Goal: Task Accomplishment & Management: Manage account settings

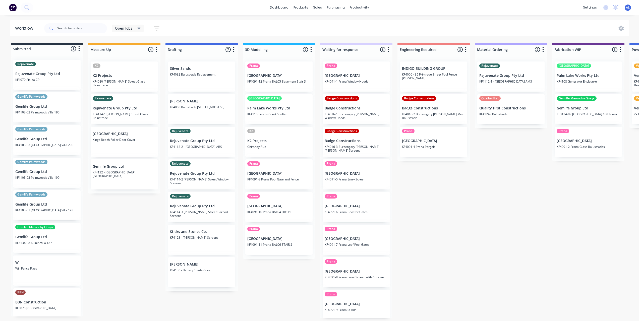
click at [453, 210] on div "Submitted 8 Status colour #273444 hex #273444 Save Cancel Summaries Total order…" at bounding box center [597, 181] width 1202 height 276
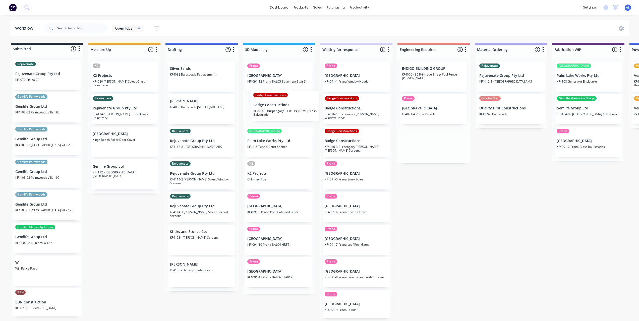
drag, startPoint x: 425, startPoint y: 112, endPoint x: 272, endPoint y: 109, distance: 153.3
click at [272, 109] on div "Submitted 8 Status colour #273444 hex #273444 Save Cancel Summaries Total order…" at bounding box center [597, 181] width 1202 height 276
click at [445, 247] on div "Submitted 8 Status colour #273444 hex #273444 Save Cancel Summaries Total order…" at bounding box center [597, 181] width 1202 height 276
click at [452, 199] on div "Submitted 8 Status colour #273444 hex #273444 Save Cancel Summaries Total order…" at bounding box center [597, 181] width 1202 height 276
click at [454, 200] on div "Submitted 8 Status colour #273444 hex #273444 Save Cancel Summaries Total order…" at bounding box center [597, 181] width 1202 height 276
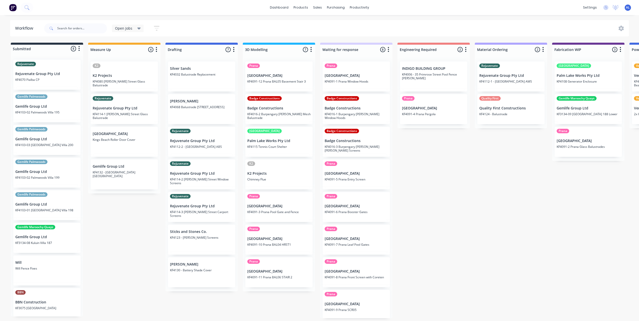
drag, startPoint x: 414, startPoint y: 192, endPoint x: 355, endPoint y: 173, distance: 61.2
click at [414, 192] on div "Submitted 8 Status colour #273444 hex #273444 Save Cancel Summaries Total order…" at bounding box center [597, 181] width 1202 height 276
click at [396, 242] on div "Submitted 8 Status colour #273444 hex #273444 Save Cancel Summaries Total order…" at bounding box center [597, 181] width 1202 height 276
click at [399, 234] on div "Submitted 8 Status colour #273444 hex #273444 Save Cancel Summaries Total order…" at bounding box center [597, 181] width 1202 height 276
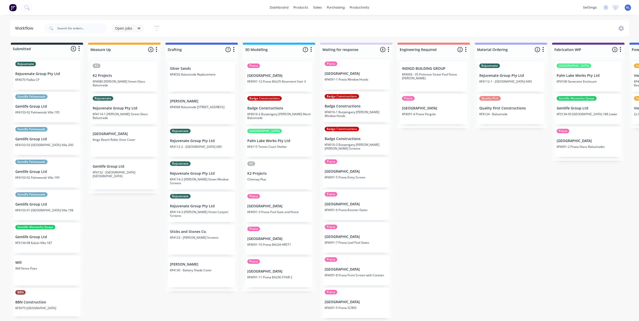
click at [400, 232] on div "Submitted 8 Status colour #273444 hex #273444 Save Cancel Summaries Total order…" at bounding box center [597, 181] width 1202 height 276
click at [399, 200] on div "Submitted 8 Status colour #273444 hex #273444 Save Cancel Summaries Total order…" at bounding box center [597, 181] width 1202 height 276
click at [395, 207] on div "Submitted 8 Status colour #273444 hex #273444 Save Cancel Summaries Total order…" at bounding box center [597, 181] width 1202 height 276
click at [113, 242] on div "Submitted 8 Status colour #273444 hex #273444 Save Cancel Summaries Total order…" at bounding box center [597, 181] width 1202 height 276
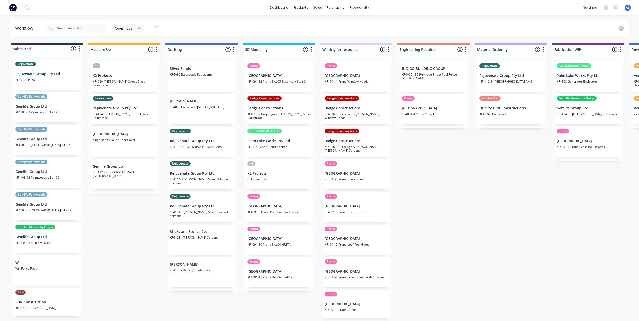
click at [420, 203] on div "Submitted 8 Status colour #273444 hex #273444 Save Cancel Summaries Total order…" at bounding box center [597, 181] width 1202 height 276
click at [425, 212] on div "Submitted 8 Status colour #273444 hex #273444 Save Cancel Summaries Total order…" at bounding box center [597, 181] width 1202 height 276
click at [434, 189] on div "Submitted 8 Status colour #273444 hex #273444 Save Cancel Summaries Total order…" at bounding box center [597, 181] width 1202 height 276
click at [437, 174] on div "Submitted 8 Status colour #273444 hex #273444 Save Cancel Summaries Total order…" at bounding box center [597, 181] width 1202 height 276
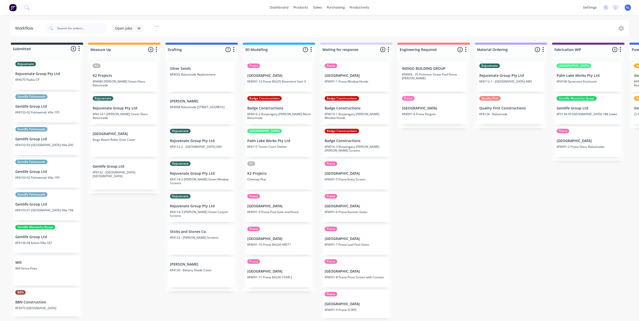
click at [437, 174] on div "Submitted 8 Status colour #273444 hex #273444 Save Cancel Summaries Total order…" at bounding box center [597, 181] width 1202 height 276
click at [125, 236] on div "Submitted 8 Status colour #273444 hex #273444 Save Cancel Summaries Total order…" at bounding box center [597, 181] width 1202 height 276
click at [501, 194] on div "Submitted 8 Status colour #273444 hex #273444 Save Cancel Summaries Total order…" at bounding box center [597, 181] width 1202 height 276
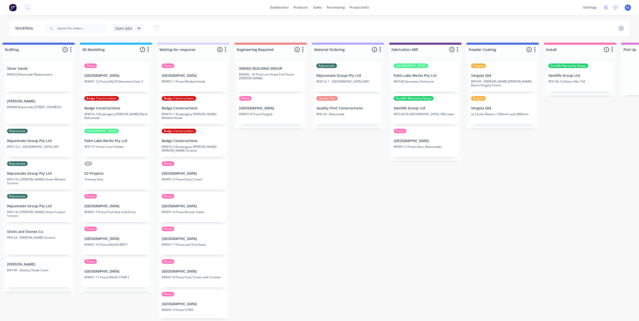
scroll to position [0, 164]
click at [500, 109] on p "Vergola Qld." at bounding box center [502, 108] width 63 height 4
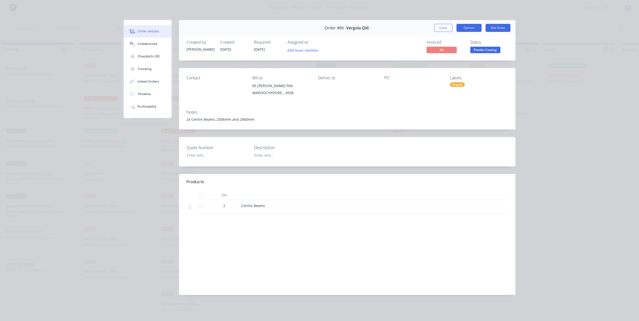
click at [466, 26] on button "Options" at bounding box center [469, 28] width 25 height 8
click at [494, 53] on span "Powder Coating" at bounding box center [486, 50] width 30 height 6
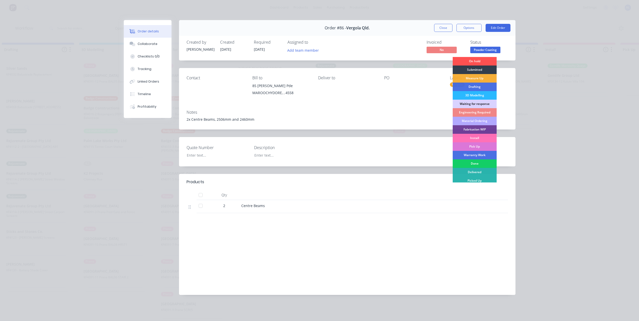
click at [467, 162] on div "Done" at bounding box center [475, 164] width 44 height 9
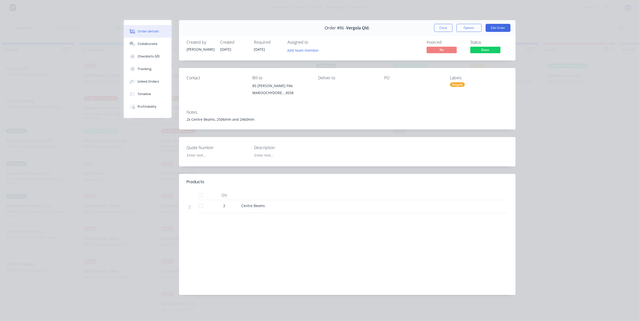
click at [590, 162] on div "Order details Collaborate Checklists 0/0 Tracking Linked Orders Timeline Profit…" at bounding box center [319, 160] width 639 height 321
click at [441, 27] on button "Close" at bounding box center [443, 28] width 18 height 8
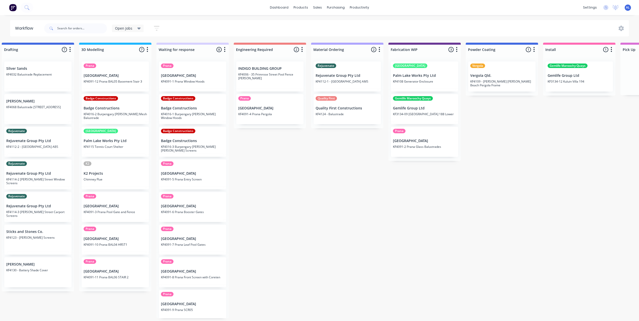
click at [506, 79] on div "Vergola Vergola Qld. KF4109 - [PERSON_NAME] [PERSON_NAME] Beach Pergola Frame" at bounding box center [502, 77] width 67 height 30
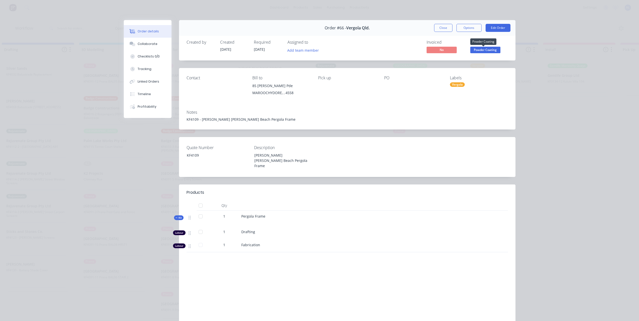
click at [486, 50] on span "Powder Coating" at bounding box center [486, 50] width 30 height 6
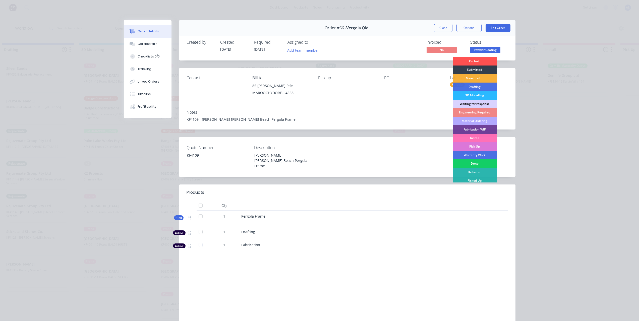
click at [478, 164] on div "Done" at bounding box center [475, 164] width 44 height 9
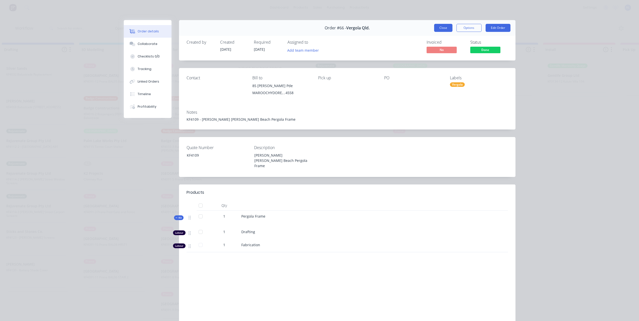
click at [447, 30] on button "Close" at bounding box center [443, 28] width 18 height 8
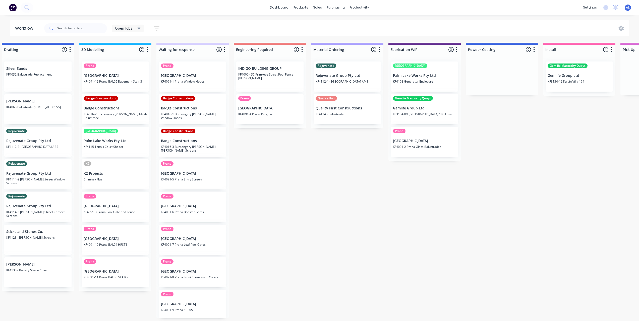
click at [580, 166] on div "Submitted 8 Status colour #273444 hex #273444 Save Cancel Summaries Total order…" at bounding box center [433, 181] width 1202 height 276
click at [544, 159] on div "Submitted 8 Status colour #273444 hex #273444 Save Cancel Summaries Total order…" at bounding box center [433, 181] width 1202 height 276
click at [529, 145] on div "Submitted 8 Status colour #273444 hex #273444 Save Cancel Summaries Total order…" at bounding box center [433, 181] width 1202 height 276
click at [274, 166] on div "Submitted 8 Status colour #273444 hex #273444 Save Cancel Summaries Total order…" at bounding box center [433, 181] width 1202 height 276
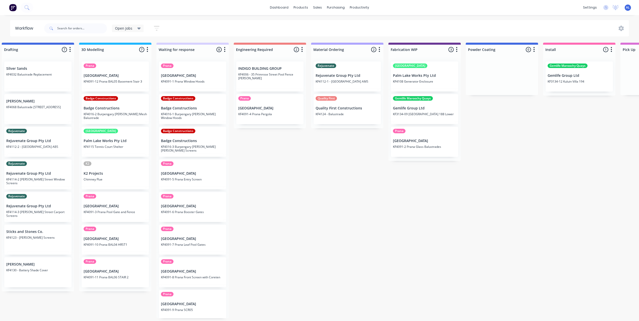
click at [274, 166] on div "Submitted 8 Status colour #273444 hex #273444 Save Cancel Summaries Total order…" at bounding box center [433, 181] width 1202 height 276
click at [339, 176] on div "Submitted 8 Status colour #273444 hex #273444 Save Cancel Summaries Total order…" at bounding box center [433, 181] width 1202 height 276
click at [297, 178] on div "Submitted 8 Status colour #273444 hex #273444 Save Cancel Summaries Total order…" at bounding box center [433, 181] width 1202 height 276
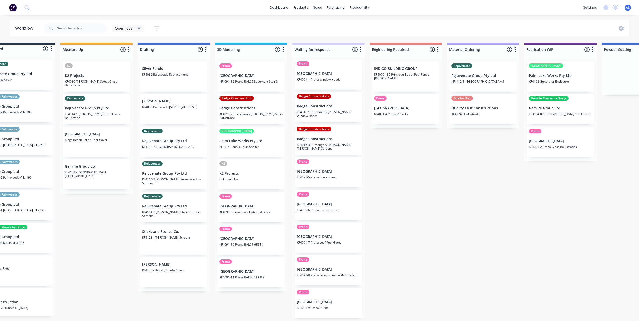
scroll to position [1, 28]
click at [397, 219] on div "Submitted 8 Status colour #273444 hex #273444 Save Cancel Summaries Total order…" at bounding box center [569, 181] width 1202 height 276
click at [451, 200] on div "Submitted 8 Status colour #273444 hex #273444 Save Cancel Summaries Total order…" at bounding box center [569, 181] width 1202 height 276
click at [198, 23] on div "Open Jobs Save new view None edit Open Jobs (Default) edit Show/Hide statuses S…" at bounding box center [336, 28] width 586 height 15
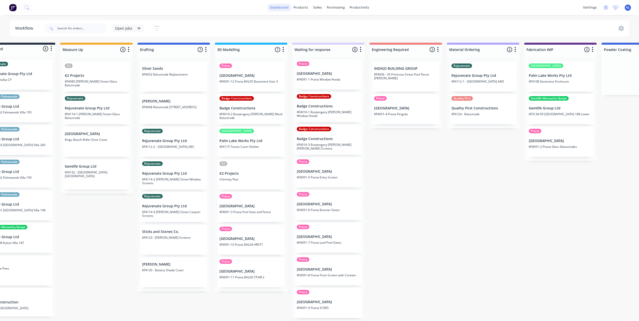
click at [283, 9] on link "dashboard" at bounding box center [280, 8] width 24 height 8
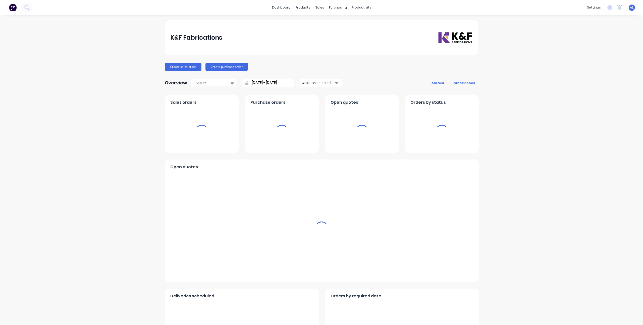
click at [135, 93] on div "K&F Fabrications Create sales order Create purchase order Overview Select... [D…" at bounding box center [321, 215] width 643 height 391
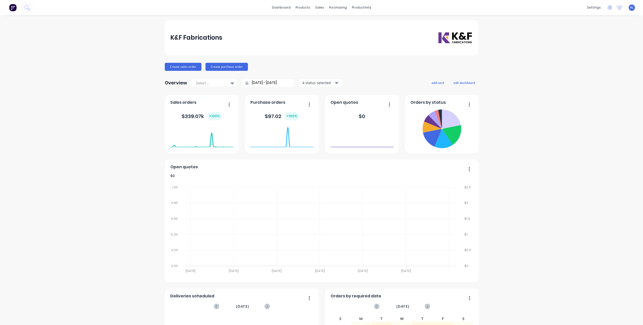
click at [135, 93] on div "K&F Fabrications Create sales order Create purchase order Overview Select... [D…" at bounding box center [321, 215] width 643 height 391
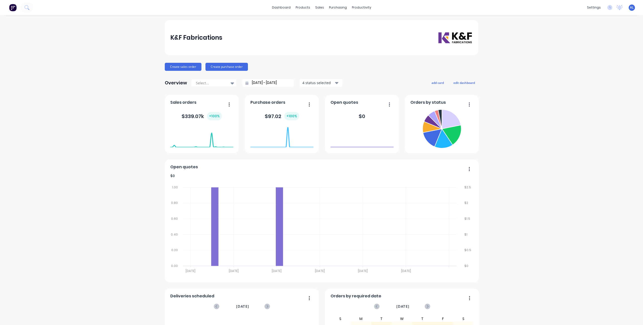
click at [135, 93] on div "K&F Fabrications Create sales order Create purchase order Overview Select... [D…" at bounding box center [321, 215] width 643 height 391
click at [364, 23] on div "Workflow" at bounding box center [368, 24] width 15 height 5
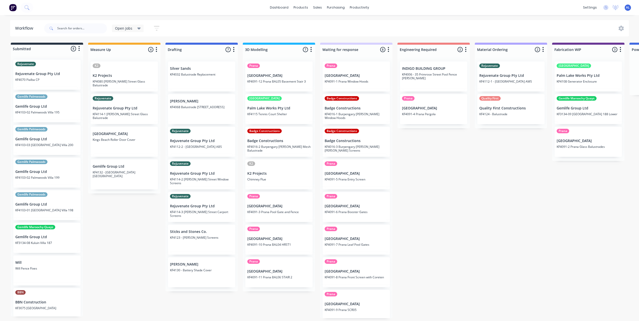
click at [418, 209] on div "Submitted 8 Status colour #273444 hex #273444 Save Cancel Summaries Total order…" at bounding box center [597, 181] width 1202 height 276
click at [421, 218] on div "Submitted 8 Status colour #273444 hex #273444 Save Cancel Summaries Total order…" at bounding box center [597, 181] width 1202 height 276
click at [437, 183] on div "Submitted 8 Status colour #273444 hex #273444 Save Cancel Summaries Total order…" at bounding box center [597, 181] width 1202 height 276
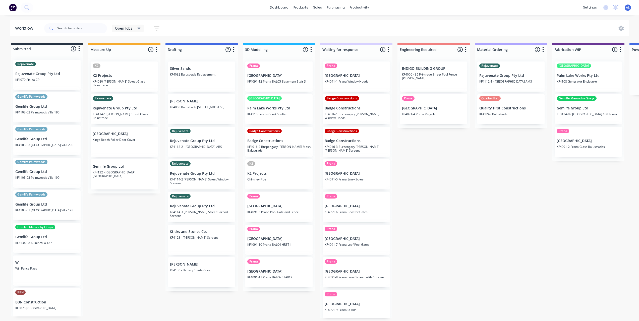
click at [448, 190] on div "Submitted 8 Status colour #273444 hex #273444 Save Cancel Summaries Total order…" at bounding box center [597, 181] width 1202 height 276
click at [475, 183] on div "Submitted 8 Status colour #273444 hex #273444 Save Cancel Summaries Total order…" at bounding box center [597, 181] width 1202 height 276
click at [449, 233] on div "Submitted 8 Status colour #273444 hex #273444 Save Cancel Summaries Total order…" at bounding box center [597, 181] width 1202 height 276
click at [126, 236] on div "Submitted 8 Status colour #273444 hex #273444 Save Cancel Summaries Total order…" at bounding box center [597, 181] width 1202 height 276
click at [489, 199] on div "Submitted 8 Status colour #273444 hex #273444 Save Cancel Summaries Total order…" at bounding box center [597, 181] width 1202 height 276
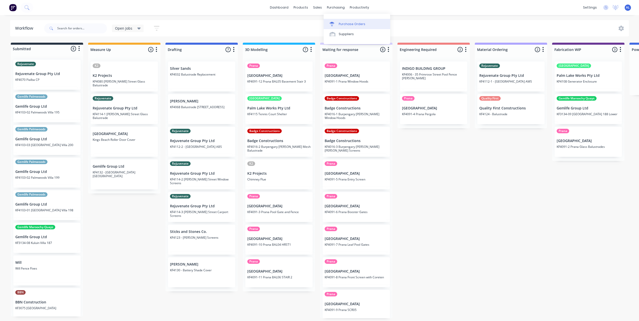
click at [333, 22] on icon at bounding box center [332, 24] width 5 height 5
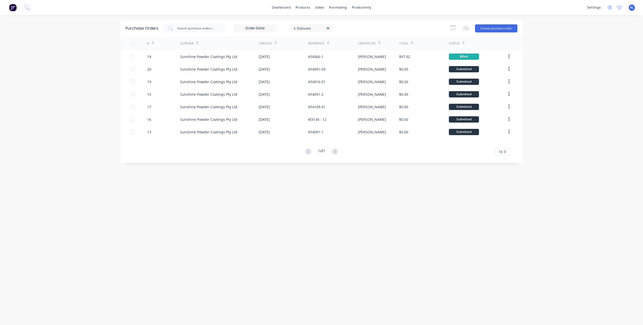
click at [274, 214] on div "Purchase Orders 5 Statuses 5 Statuses Export to Excel (XLSX) Create purchase or…" at bounding box center [322, 170] width 402 height 300
click at [300, 206] on div "Purchase Orders 5 Statuses 5 Statuses Export to Excel (XLSX) Create purchase or…" at bounding box center [322, 170] width 402 height 300
click at [323, 22] on icon at bounding box center [321, 24] width 5 height 5
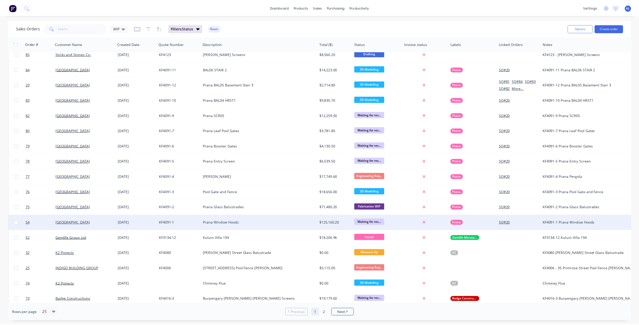
scroll to position [133, 0]
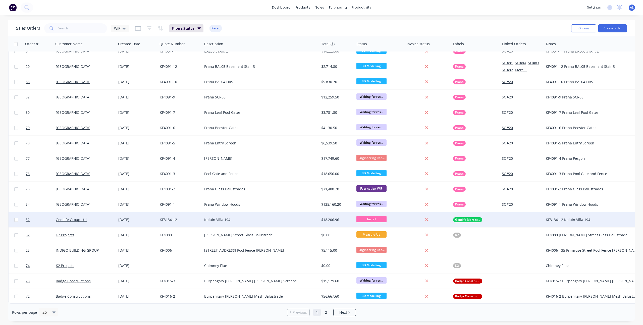
click at [231, 214] on div "Kuluin Villa 194" at bounding box center [260, 219] width 117 height 15
click at [80, 218] on link "Gemlife Group Ltd" at bounding box center [71, 219] width 31 height 5
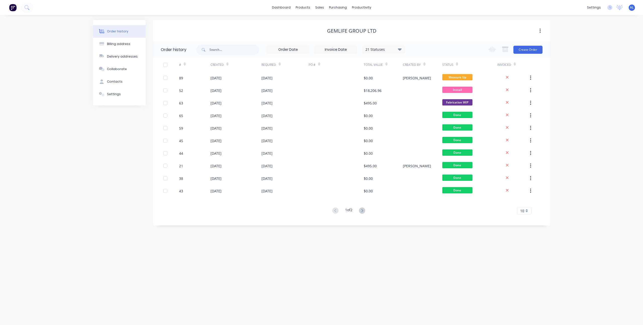
click at [117, 216] on div "Order history Billing address Delivery addresses Collaborate Contacts Settings" at bounding box center [119, 123] width 53 height 206
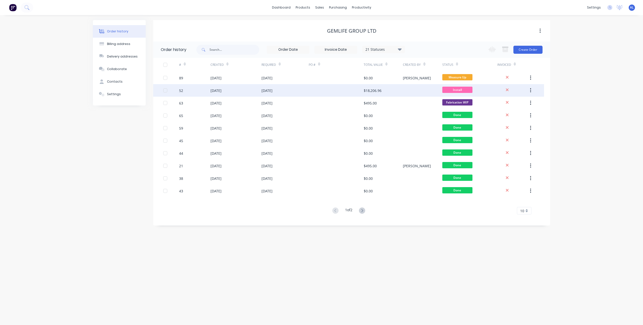
click at [285, 90] on div "[DATE]" at bounding box center [285, 90] width 47 height 13
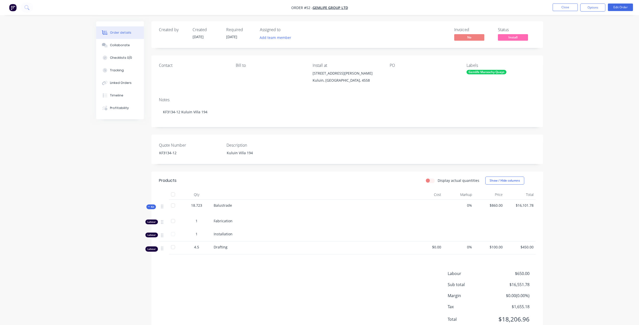
click at [571, 128] on div "Order details Collaborate Checklists 0/0 Tracking Linked Orders Timeline Profit…" at bounding box center [319, 172] width 639 height 344
click at [597, 8] on button "Options" at bounding box center [593, 8] width 25 height 8
click at [576, 88] on div "Purchase Products" at bounding box center [578, 90] width 46 height 7
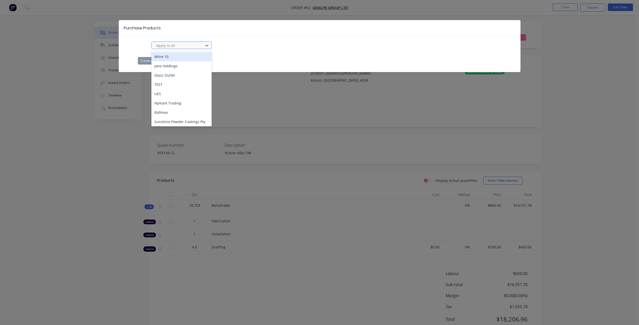
click at [177, 48] on div at bounding box center [178, 45] width 45 height 6
click at [178, 74] on div "Glass Outlet" at bounding box center [181, 75] width 60 height 9
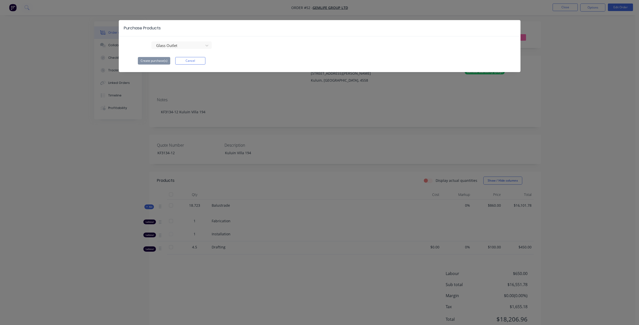
click at [268, 51] on div "Glass Outlet Create purchase(s) Cancel" at bounding box center [320, 52] width 402 height 23
click at [201, 61] on button "Cancel" at bounding box center [190, 61] width 30 height 8
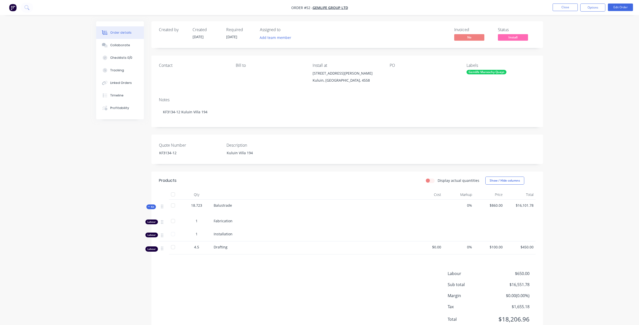
click at [578, 207] on div "Order details Collaborate Checklists 0/0 Tracking Linked Orders Timeline Profit…" at bounding box center [319, 172] width 639 height 344
click at [556, 7] on button "Close" at bounding box center [565, 8] width 25 height 8
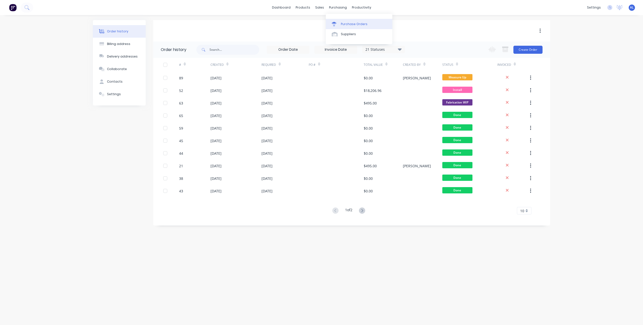
click at [336, 24] on icon at bounding box center [334, 24] width 5 height 5
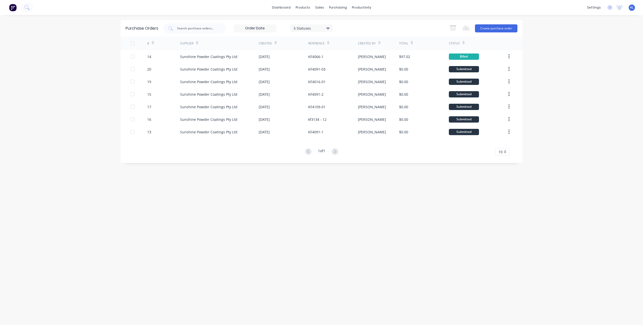
click at [357, 223] on div "Purchase Orders 5 Statuses 5 Statuses Export to Excel (XLSX) Create purchase or…" at bounding box center [322, 170] width 402 height 300
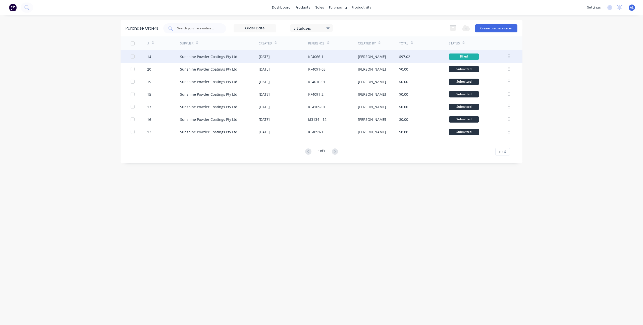
click at [270, 56] on div "[DATE]" at bounding box center [264, 56] width 11 height 5
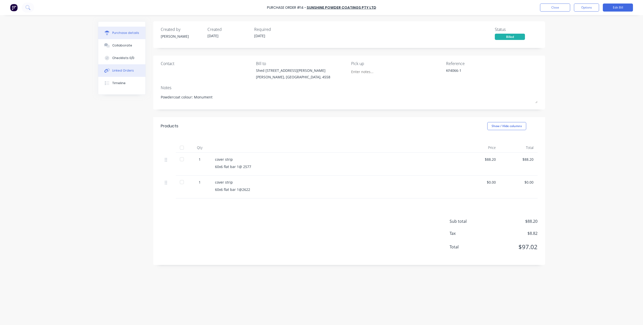
click at [133, 72] on button "Linked Orders" at bounding box center [121, 70] width 47 height 13
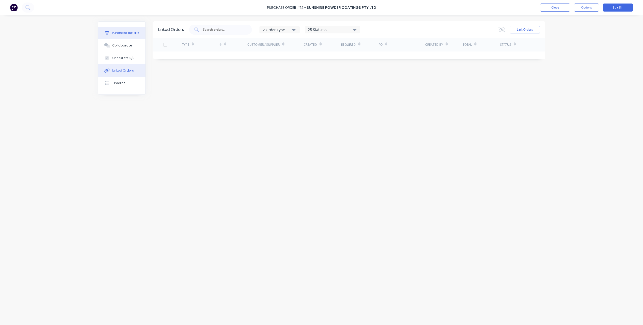
click at [136, 33] on div "Purchase details" at bounding box center [125, 33] width 27 height 5
type textarea "x"
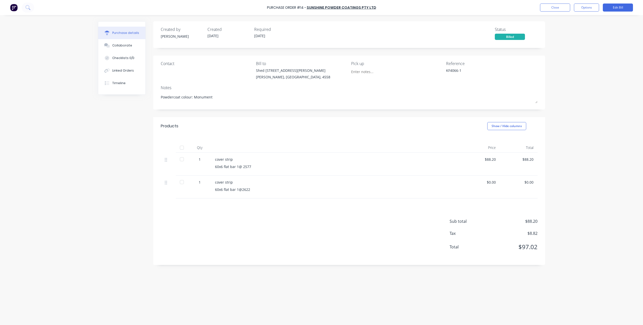
click at [129, 176] on div "Created by [PERSON_NAME] Created [DATE] Required [DATE] Status Billed Contact B…" at bounding box center [321, 168] width 447 height 295
click at [102, 65] on button "Linked Orders" at bounding box center [121, 70] width 47 height 13
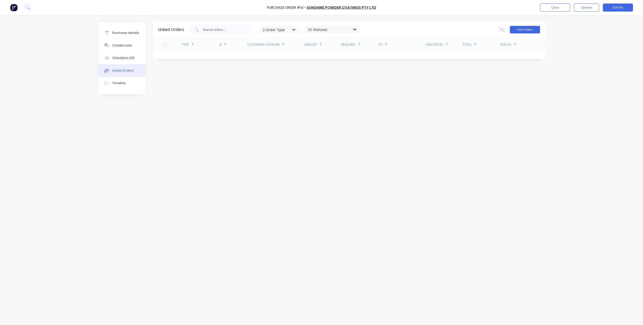
click at [522, 30] on button "Link Orders" at bounding box center [525, 30] width 30 height 8
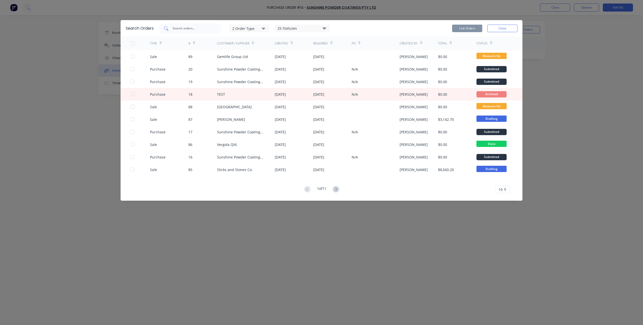
click at [183, 28] on input "text" at bounding box center [193, 28] width 42 height 5
type input "karloo"
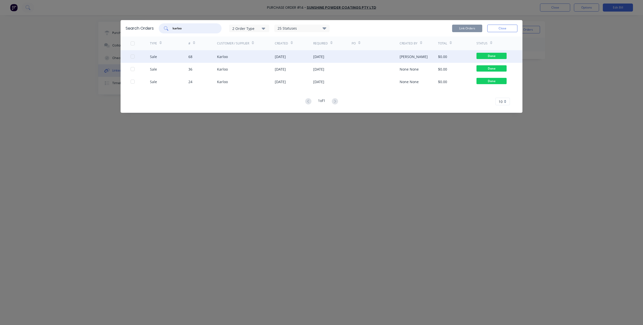
click at [132, 56] on div at bounding box center [133, 57] width 10 height 10
click at [457, 30] on button "Link Orders" at bounding box center [467, 29] width 30 height 8
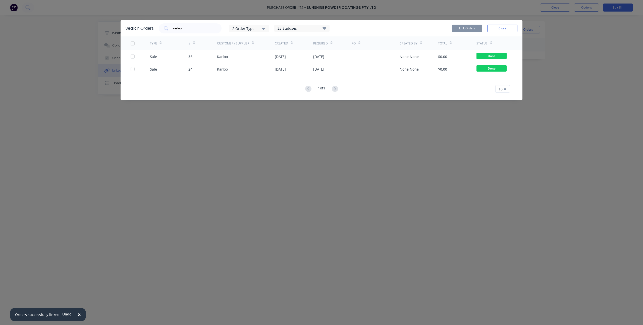
click at [269, 141] on div "Search Orders karloo 2 Order Type 25 Statuses Sales Order Status All Archived D…" at bounding box center [321, 162] width 643 height 325
click at [502, 30] on button "Close" at bounding box center [502, 29] width 30 height 8
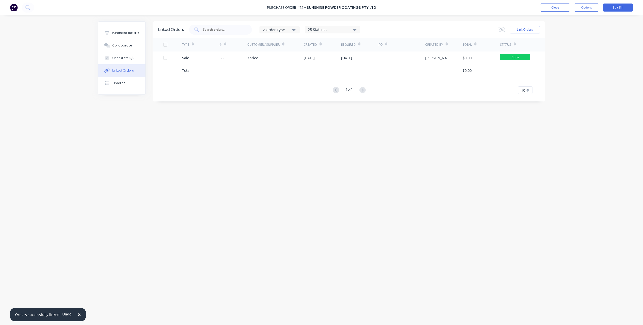
click at [292, 143] on div "Linked Orders 2 Order Type 25 Statuses Sales Order Status All Archived Draft Qu…" at bounding box center [321, 168] width 447 height 295
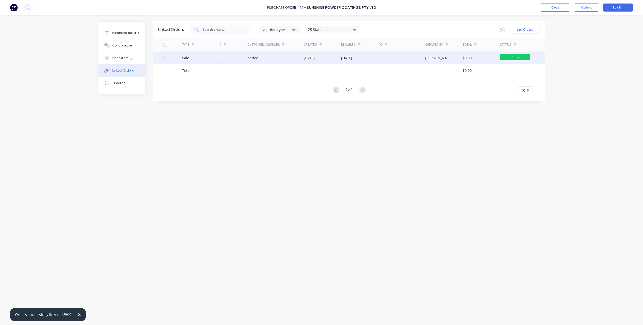
click at [301, 57] on div "Karloo" at bounding box center [275, 58] width 56 height 13
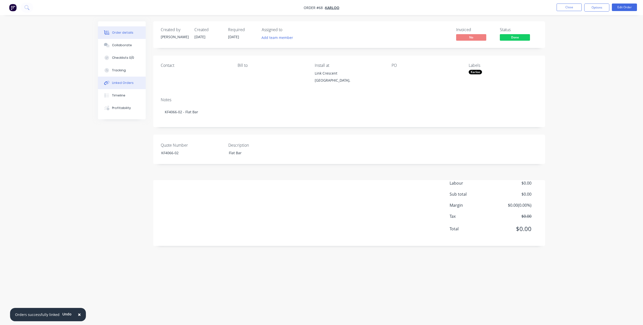
click at [114, 86] on button "Linked Orders" at bounding box center [122, 83] width 48 height 13
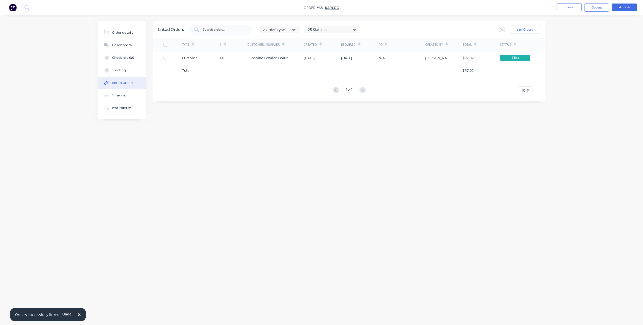
click at [371, 148] on div "Linked Orders 2 Order Type 25 Statuses Sales Order Status All Archived Draft Qu…" at bounding box center [321, 152] width 447 height 263
click at [370, 148] on div "Linked Orders 2 Order Type 25 Statuses Sales Order Status All Archived Draft Qu…" at bounding box center [321, 152] width 447 height 263
click at [295, 139] on div "Linked Orders 2 Order Type 25 Statuses Sales Order Status All Archived Draft Qu…" at bounding box center [321, 152] width 447 height 263
click at [130, 30] on div "Order details" at bounding box center [122, 32] width 21 height 5
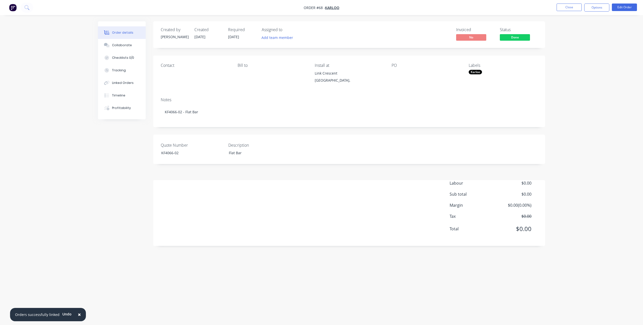
click at [584, 95] on div "Order details Collaborate Checklists 0/0 Tracking Linked Orders Timeline Profit…" at bounding box center [321, 162] width 643 height 325
click at [569, 9] on button "Close" at bounding box center [569, 8] width 25 height 8
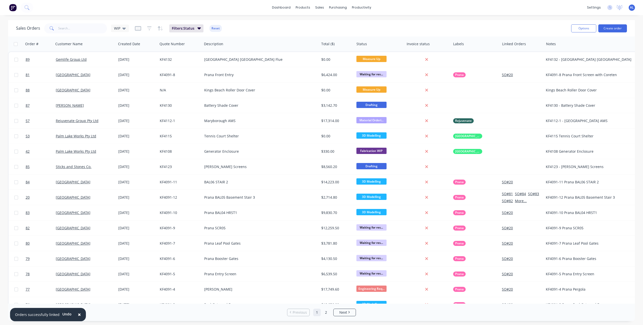
click at [303, 32] on div "Sales Orders WIP Filters: Status Reset" at bounding box center [291, 28] width 551 height 12
click at [288, 7] on link "dashboard" at bounding box center [282, 8] width 24 height 8
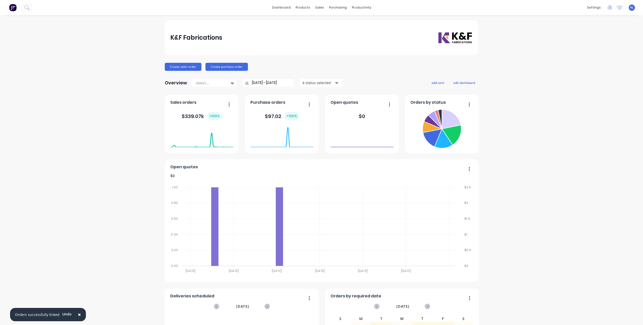
click at [543, 94] on div "K&F Fabrications Create sales order Create purchase order Overview Select... [D…" at bounding box center [321, 215] width 643 height 391
click at [520, 65] on div "K&F Fabrications Create sales order Create purchase order Overview Select... [D…" at bounding box center [321, 215] width 643 height 391
click at [517, 65] on div "K&F Fabrications Create sales order Create purchase order Overview Select... [D…" at bounding box center [321, 215] width 643 height 391
click at [137, 66] on div "K&F Fabrications Create sales order Create purchase order Overview Select... [D…" at bounding box center [321, 215] width 643 height 391
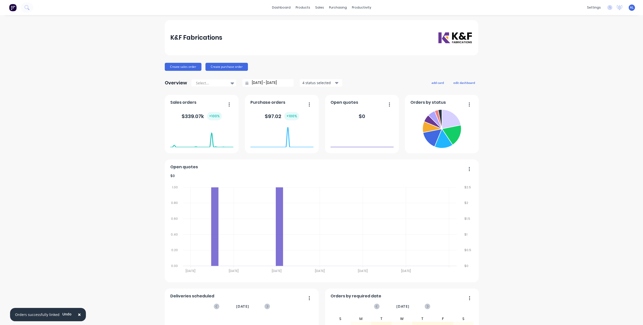
click at [401, 71] on div "Create sales order Create purchase order" at bounding box center [322, 67] width 314 height 8
click at [507, 81] on div "K&F Fabrications Create sales order Create purchase order Overview Select... [D…" at bounding box center [321, 215] width 643 height 391
click at [335, 26] on div at bounding box center [334, 24] width 8 height 5
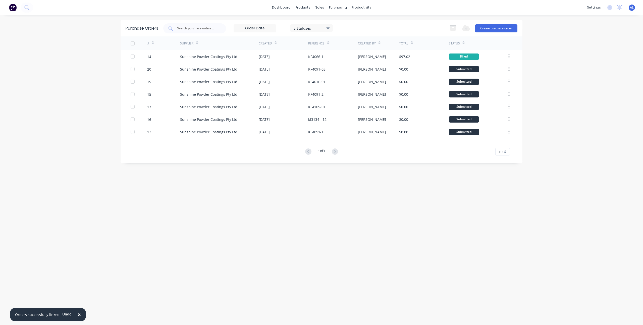
click at [388, 201] on div "Purchase Orders 5 Statuses 5 Statuses Export to Excel (XLSX) Create purchase or…" at bounding box center [322, 170] width 402 height 300
click at [319, 30] on div "5 Statuses" at bounding box center [312, 27] width 36 height 5
click at [316, 102] on div "Billed" at bounding box center [317, 101] width 40 height 5
click at [387, 198] on div "Purchase Orders 4 Statuses 4 Statuses Export to Excel (XLSX) Create purchase or…" at bounding box center [322, 170] width 402 height 300
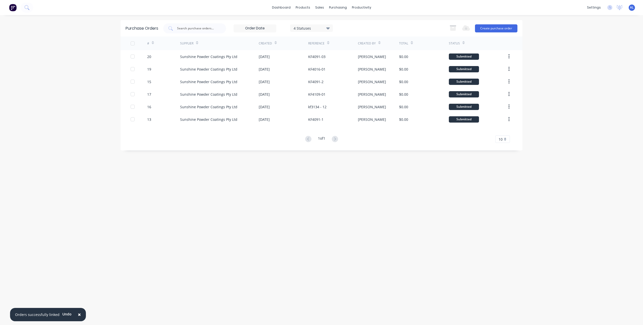
click at [261, 172] on div "Purchase Orders 4 Statuses 4 Statuses Export to Excel (XLSX) Create purchase or…" at bounding box center [322, 170] width 402 height 300
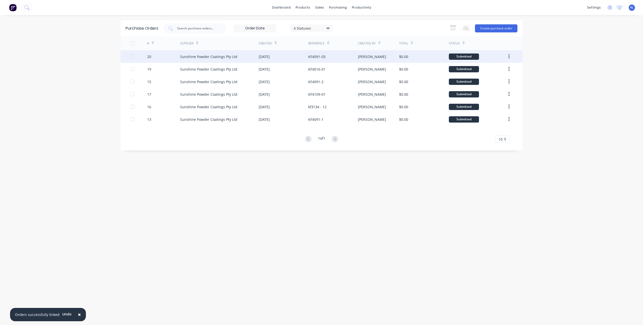
click at [261, 54] on div "[DATE]" at bounding box center [264, 56] width 11 height 5
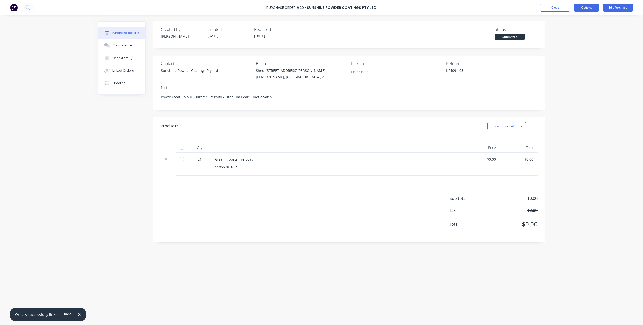
click at [590, 7] on button "Options" at bounding box center [586, 8] width 25 height 8
click at [565, 143] on div "× Orders successfully linked Undo Purchase Order #20 - Sunshine Powder Coatings…" at bounding box center [321, 162] width 643 height 325
click at [609, 5] on button "Edit Purchase" at bounding box center [618, 8] width 30 height 8
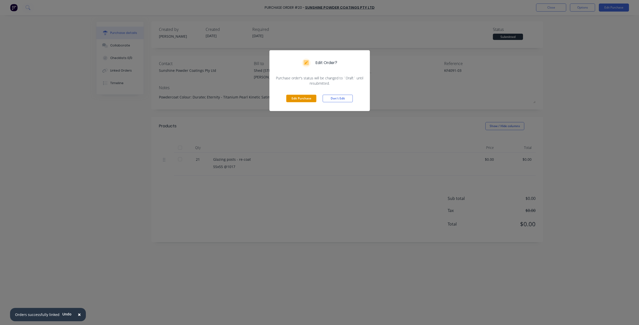
click at [290, 99] on button "Edit Purchase" at bounding box center [301, 99] width 30 height 8
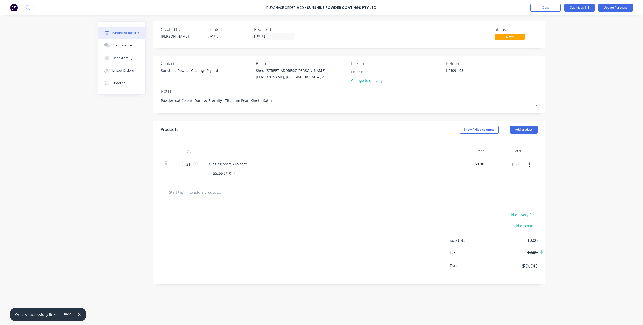
click at [566, 157] on div "× Orders successfully linked Undo Purchase Order #20 - Sunshine Powder Coatings…" at bounding box center [321, 162] width 643 height 325
click at [574, 126] on div "× Orders successfully linked Undo Purchase Order #20 - Sunshine Powder Coatings…" at bounding box center [321, 162] width 643 height 325
click at [553, 8] on button "Close" at bounding box center [546, 8] width 30 height 8
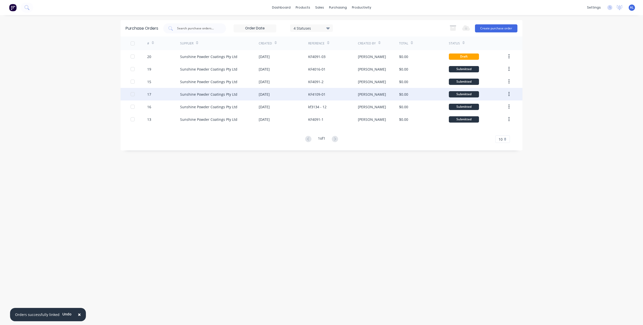
drag, startPoint x: 547, startPoint y: 92, endPoint x: 484, endPoint y: 88, distance: 63.2
click at [547, 92] on div "× Orders successfully linked Undo dashboard products sales purchasing productiv…" at bounding box center [321, 162] width 643 height 325
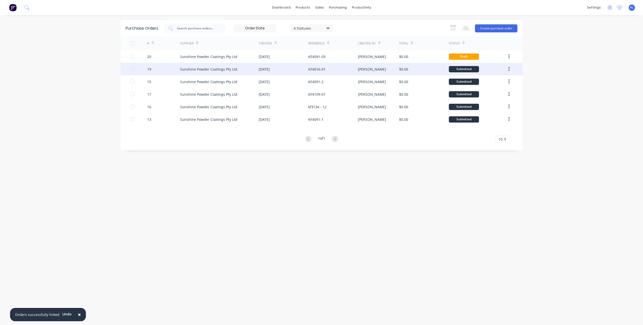
click at [333, 68] on div "KF4016-01" at bounding box center [332, 69] width 49 height 13
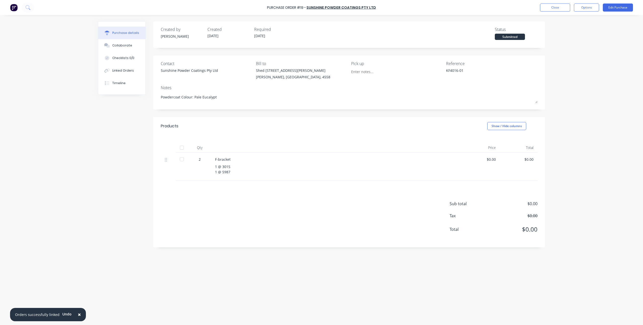
click at [555, 125] on div "× Orders successfully linked Undo Purchase Order #19 - Sunshine Powder Coatings…" at bounding box center [321, 162] width 643 height 325
click at [522, 38] on div "Submitted" at bounding box center [510, 37] width 30 height 6
click at [578, 9] on button "Options" at bounding box center [586, 8] width 25 height 8
click at [570, 83] on div "× Orders successfully linked Undo Purchase Order #19 - Sunshine Powder Coatings…" at bounding box center [321, 162] width 643 height 325
click at [604, 45] on div "× Orders successfully linked Undo Purchase Order #19 - Sunshine Powder Coatings…" at bounding box center [321, 162] width 643 height 325
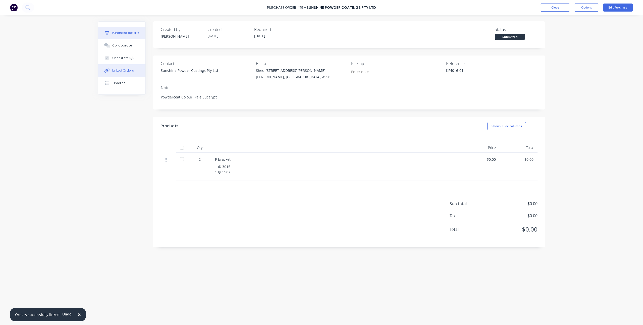
click at [123, 67] on button "Linked Orders" at bounding box center [121, 70] width 47 height 13
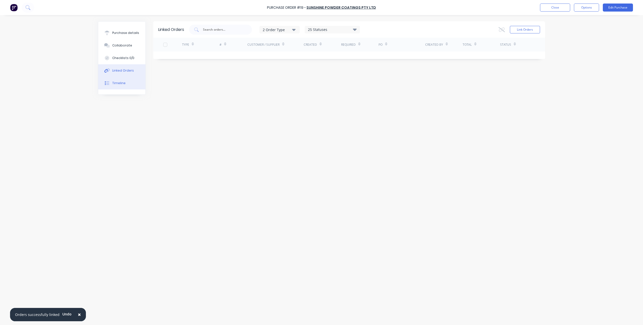
click at [119, 81] on div "Timeline" at bounding box center [118, 83] width 13 height 5
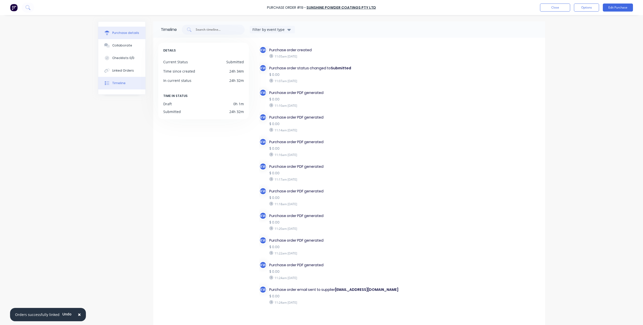
click at [124, 37] on button "Purchase details" at bounding box center [121, 33] width 47 height 13
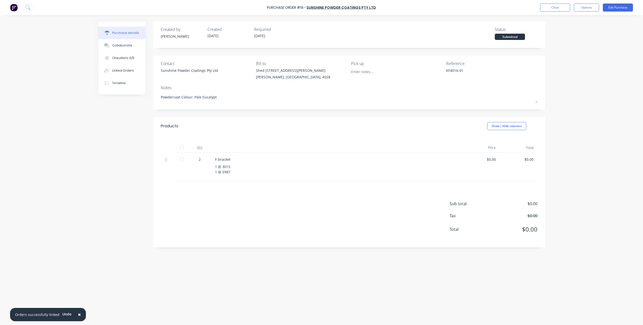
click at [392, 117] on div "Created by [PERSON_NAME] Created [DATE] Required [DATE] Status Submitted Contac…" at bounding box center [349, 134] width 392 height 226
click at [185, 160] on div at bounding box center [182, 159] width 10 height 10
click at [183, 161] on div at bounding box center [182, 159] width 10 height 10
click at [181, 161] on div at bounding box center [182, 159] width 10 height 10
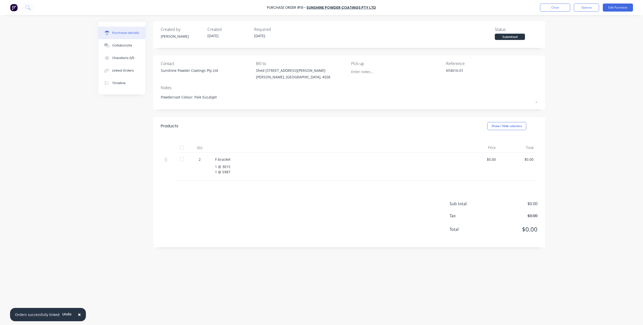
click at [127, 184] on div "Created by [PERSON_NAME] Created [DATE] Required [DATE] Status Submitted Contac…" at bounding box center [321, 168] width 447 height 295
click at [577, 105] on div "× Orders successfully linked Undo Purchase Order #19 - Sunshine Powder Coatings…" at bounding box center [321, 162] width 643 height 325
click at [555, 10] on button "Close" at bounding box center [555, 8] width 30 height 8
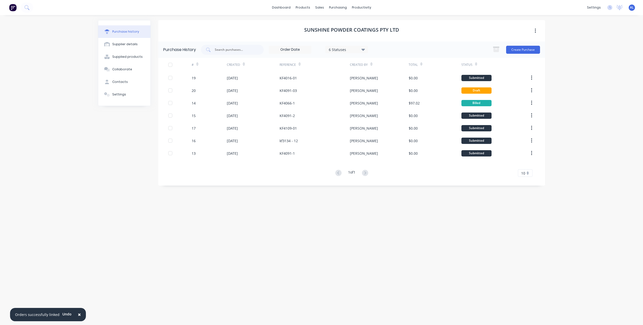
click at [599, 173] on div "× Orders successfully linked Undo dashboard products sales purchasing productiv…" at bounding box center [321, 162] width 643 height 325
click at [336, 51] on div "6 Statuses" at bounding box center [347, 49] width 36 height 5
click at [344, 123] on div "Billed" at bounding box center [352, 122] width 40 height 5
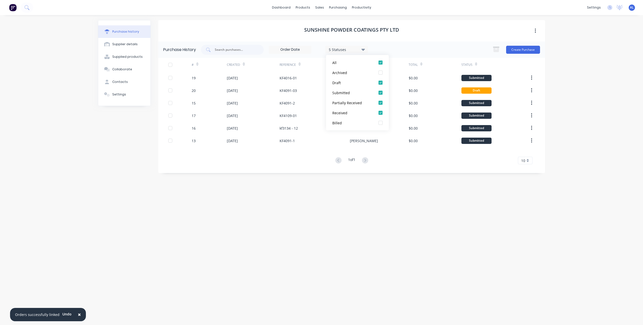
click at [351, 205] on div "Sunshine Powder Coatings Pty Ltd Purchase History 5 Statuses 5 Statuses Create …" at bounding box center [351, 167] width 387 height 295
click at [586, 87] on div "× Orders successfully linked Undo dashboard products sales purchasing productiv…" at bounding box center [321, 162] width 643 height 325
click at [126, 135] on div "Purchase history Supplier details Supplied products Collaborate Contacts Settin…" at bounding box center [124, 167] width 53 height 295
click at [401, 243] on div "Sunshine Powder Coatings Pty Ltd Purchase History 5 Statuses 5 Statuses Create …" at bounding box center [351, 167] width 387 height 295
click at [412, 230] on div "Sunshine Powder Coatings Pty Ltd Purchase History 5 Statuses 5 Statuses Create …" at bounding box center [351, 167] width 387 height 295
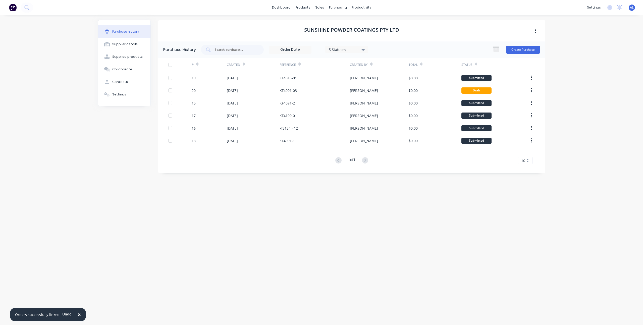
click at [412, 230] on div "Sunshine Powder Coatings Pty Ltd Purchase History 5 Statuses 5 Statuses Create …" at bounding box center [351, 167] width 387 height 295
click at [202, 202] on div "Sunshine Powder Coatings Pty Ltd Purchase History 5 Statuses 5 Statuses Create …" at bounding box center [351, 167] width 387 height 295
click at [292, 8] on link "dashboard" at bounding box center [282, 8] width 24 height 8
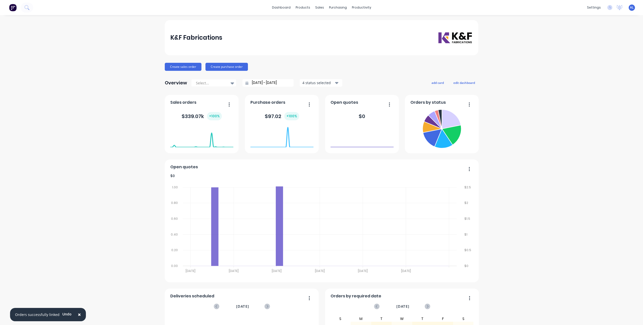
click at [66, 167] on div "K&F Fabrications Create sales order Create purchase order Overview Select... [D…" at bounding box center [321, 215] width 643 height 391
click at [543, 148] on div "K&F Fabrications Create sales order Create purchase order Overview Select... [D…" at bounding box center [321, 215] width 643 height 391
click at [372, 22] on div "Workflow" at bounding box center [368, 24] width 15 height 5
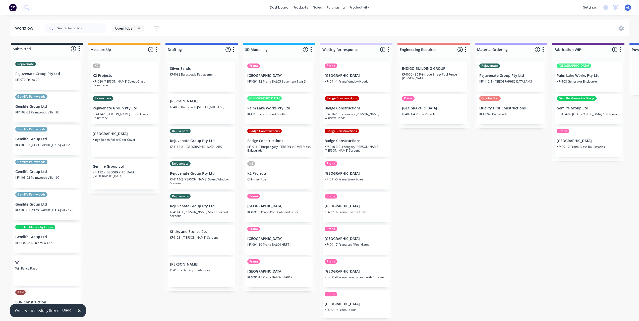
click at [448, 235] on div "Submitted 8 Status colour #273444 hex #273444 Save Cancel Summaries Total order…" at bounding box center [597, 181] width 1202 height 276
click at [484, 159] on div "Submitted 8 Status colour #273444 hex #273444 Save Cancel Summaries Total order…" at bounding box center [597, 181] width 1202 height 276
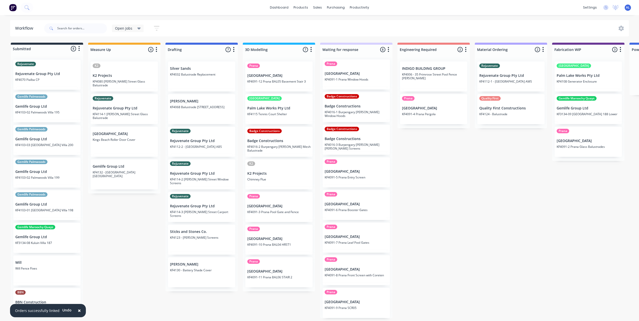
click at [128, 241] on div "Submitted 8 Status colour #273444 hex #273444 Save Cancel Summaries Total order…" at bounding box center [597, 181] width 1202 height 276
click at [78, 311] on span "×" at bounding box center [79, 310] width 3 height 7
click at [114, 283] on div "Submitted 8 Status colour #273444 hex #273444 Save Cancel Summaries Total order…" at bounding box center [597, 181] width 1202 height 276
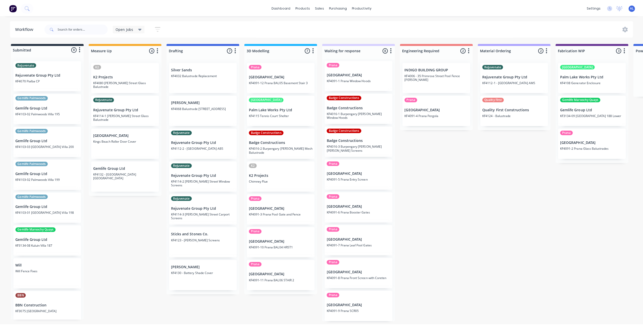
scroll to position [0, 0]
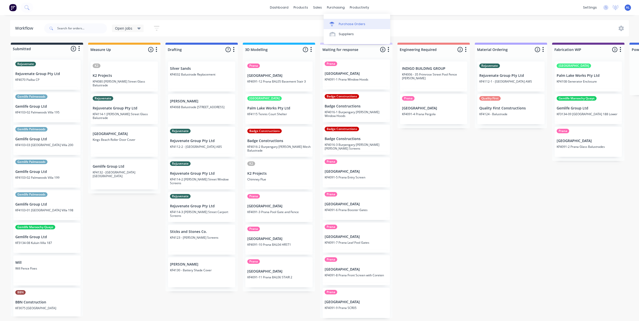
click at [339, 24] on div "Purchase Orders" at bounding box center [352, 24] width 27 height 5
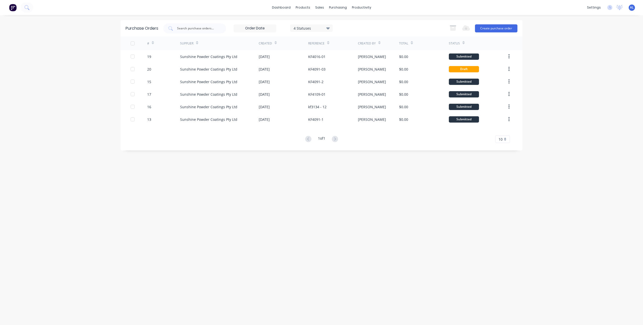
click at [228, 185] on div "Purchase Orders 4 Statuses 4 Statuses Export to Excel (XLSX) Create purchase or…" at bounding box center [322, 170] width 402 height 300
click at [510, 139] on div "10" at bounding box center [502, 139] width 15 height 8
click at [504, 201] on div "35" at bounding box center [503, 201] width 14 height 9
click at [381, 187] on div "Purchase Orders 4 Statuses 4 Statuses Export to Excel (XLSX) Create purchase or…" at bounding box center [322, 170] width 402 height 300
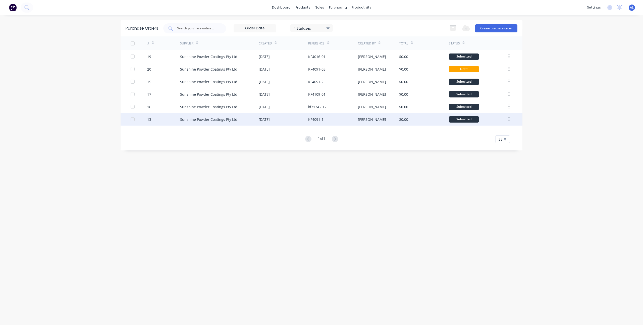
click at [287, 119] on div "[DATE]" at bounding box center [283, 119] width 49 height 13
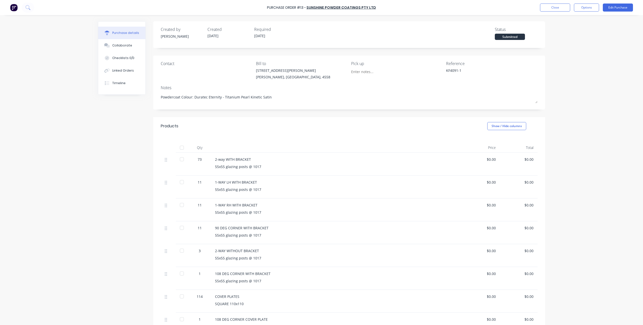
click at [109, 144] on div "Created by [PERSON_NAME] Created [DATE] Required [DATE] Status Submitted Contac…" at bounding box center [321, 257] width 447 height 472
click at [563, 4] on button "Close" at bounding box center [555, 8] width 30 height 8
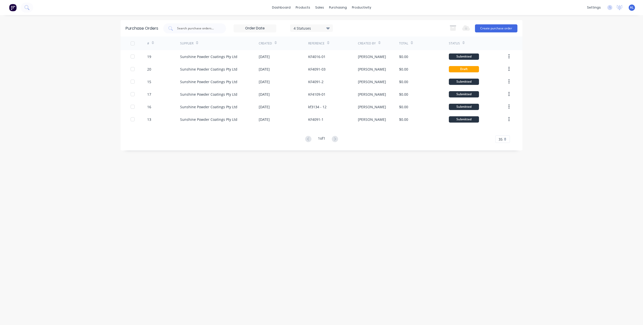
click at [35, 187] on div "dashboard products sales purchasing productivity dashboard products Product Cat…" at bounding box center [321, 162] width 643 height 325
click at [233, 212] on div "Purchase Orders 4 Statuses 4 Statuses Export to Excel (XLSX) Create purchase or…" at bounding box center [322, 170] width 402 height 300
click at [287, 11] on link "dashboard" at bounding box center [282, 8] width 24 height 8
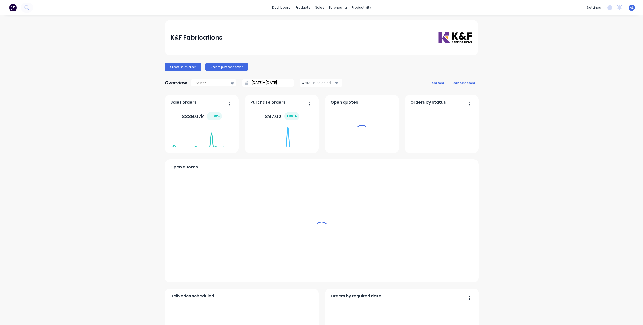
click at [125, 148] on div "K&F Fabrications Create sales order Create purchase order Overview Select... [D…" at bounding box center [321, 215] width 643 height 391
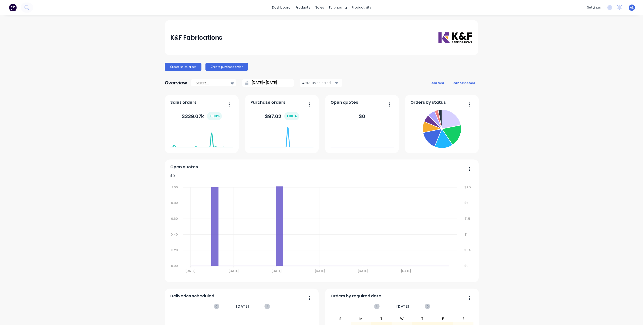
click at [521, 194] on div "K&F Fabrications Create sales order Create purchase order Overview Select... [D…" at bounding box center [321, 215] width 643 height 391
click at [56, 86] on div "K&F Fabrications Create sales order Create purchase order Overview Select... [D…" at bounding box center [321, 215] width 643 height 391
click at [375, 73] on div "K&F Fabrications Create sales order Create purchase order Overview Select... [D…" at bounding box center [322, 215] width 314 height 391
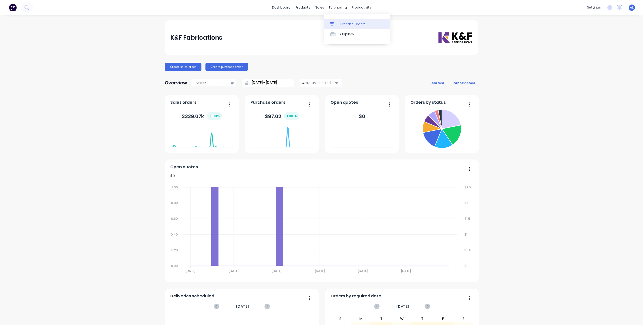
click at [341, 22] on div "Purchase Orders" at bounding box center [352, 24] width 27 height 5
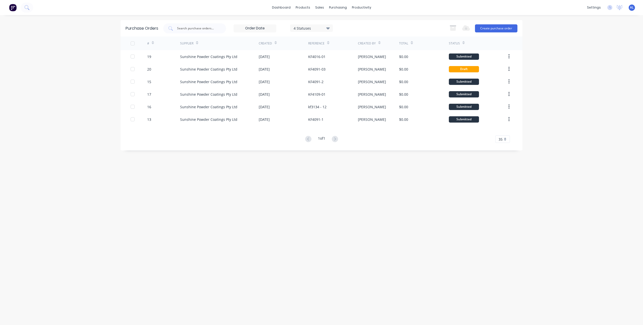
click at [223, 203] on div "Purchase Orders 4 Statuses 4 Statuses Export to Excel (XLSX) Create purchase or…" at bounding box center [322, 170] width 402 height 300
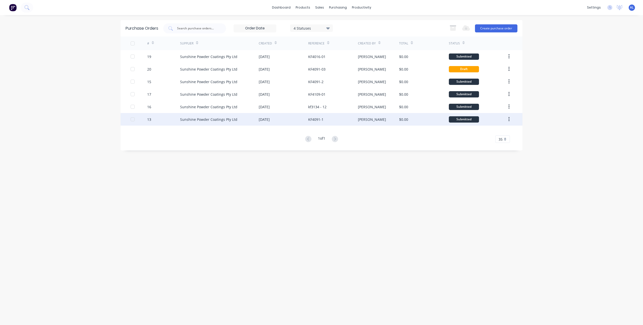
click at [215, 118] on div "Sunshine Powder Coatings Pty Ltd" at bounding box center [208, 119] width 57 height 5
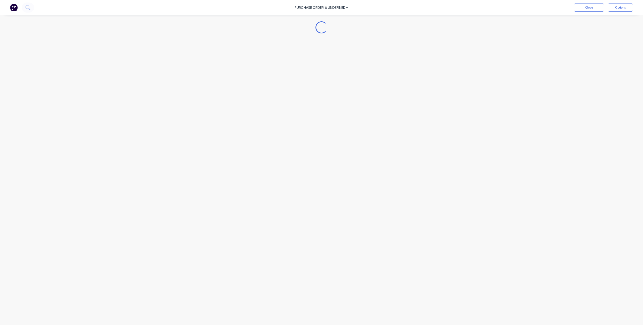
type textarea "x"
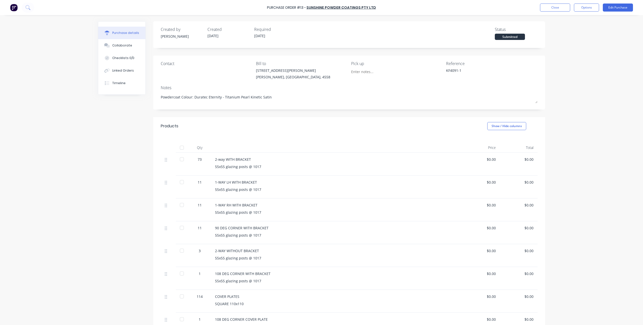
click at [108, 131] on div "Created by [PERSON_NAME] Created [DATE] Required [DATE] Status Submitted Contac…" at bounding box center [321, 257] width 447 height 472
click at [118, 71] on div "Linked Orders" at bounding box center [123, 70] width 22 height 5
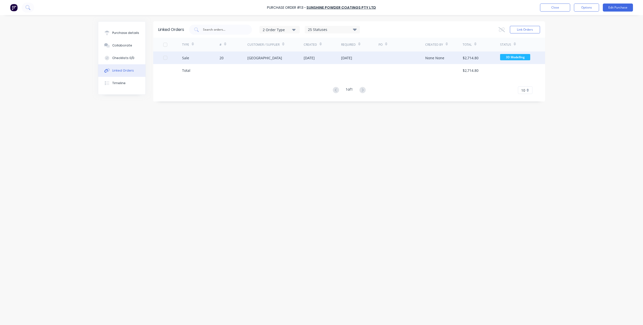
click at [164, 56] on div at bounding box center [165, 58] width 10 height 10
click at [502, 29] on icon at bounding box center [502, 29] width 6 height 5
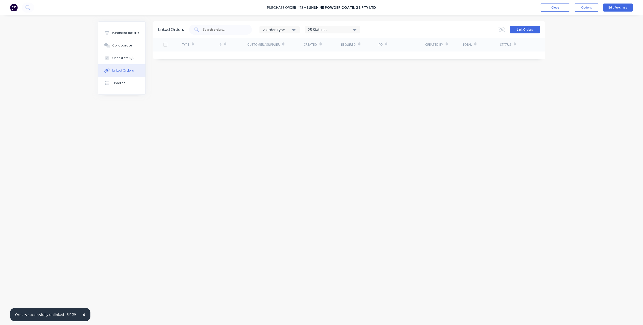
click at [521, 30] on button "Link Orders" at bounding box center [525, 30] width 30 height 8
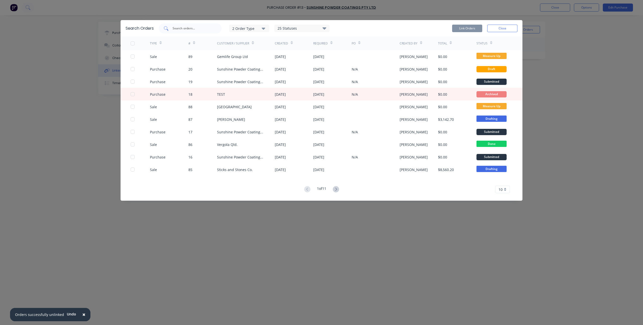
click at [175, 30] on input "text" at bounding box center [193, 28] width 42 height 5
type input "timit"
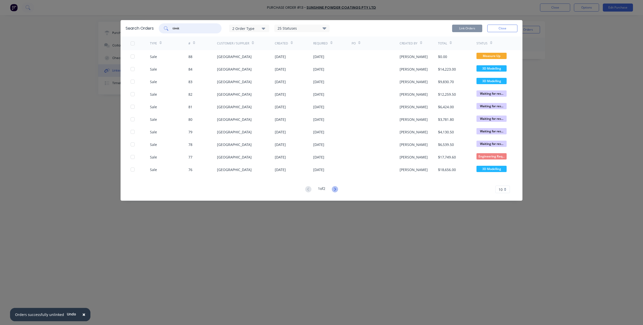
click at [335, 188] on icon at bounding box center [335, 189] width 2 height 3
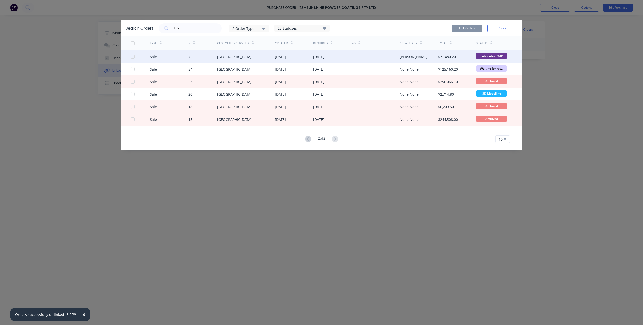
click at [133, 57] on div at bounding box center [133, 57] width 10 height 10
click at [473, 28] on button "Link Orders" at bounding box center [467, 29] width 30 height 8
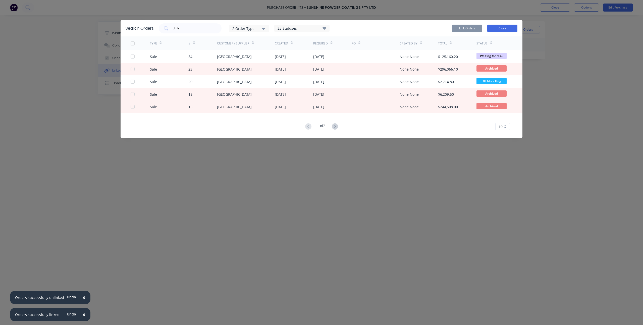
click at [501, 31] on button "Close" at bounding box center [502, 29] width 30 height 8
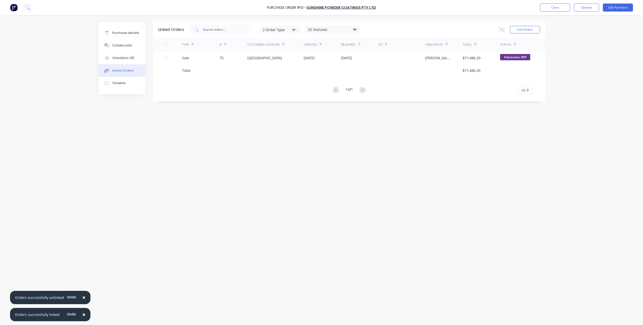
click at [277, 201] on div "Linked Orders 2 Order Type 25 Statuses Sales Order Status All Archived Draft Qu…" at bounding box center [321, 168] width 447 height 295
click at [245, 151] on div "Linked Orders 2 Order Type 25 Statuses Sales Order Status All Archived Draft Qu…" at bounding box center [321, 168] width 447 height 295
click at [116, 70] on div "Linked Orders" at bounding box center [123, 70] width 22 height 5
click at [215, 151] on div "Linked Orders 2 Order Type 25 Statuses Sales Order Status All Archived Draft Qu…" at bounding box center [321, 168] width 447 height 295
click at [558, 9] on button "Close" at bounding box center [555, 8] width 30 height 8
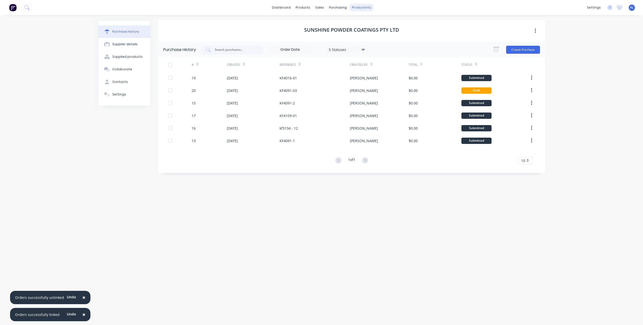
click at [549, 180] on div "Purchase history Supplier details Supplied products Collaborate Contacts Settin…" at bounding box center [321, 167] width 457 height 305
click at [291, 8] on link "dashboard" at bounding box center [282, 8] width 24 height 8
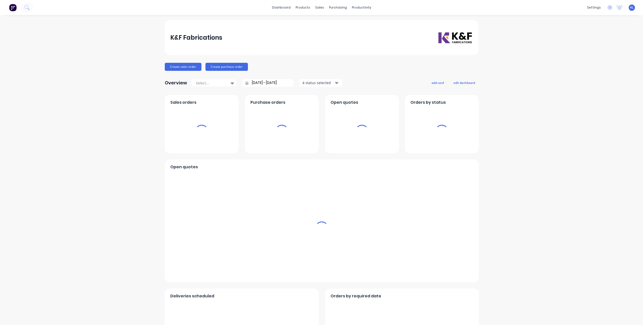
click at [76, 176] on div "K&F Fabrications Create sales order Create purchase order Overview Select... [D…" at bounding box center [321, 215] width 643 height 391
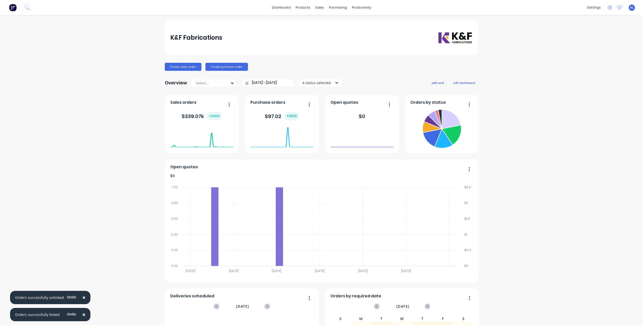
click at [143, 180] on div "K&F Fabrications Create sales order Create purchase order Overview Select... [D…" at bounding box center [321, 215] width 643 height 391
click at [549, 192] on div "K&F Fabrications Create sales order Create purchase order Overview Select... [D…" at bounding box center [321, 215] width 643 height 391
click at [353, 19] on link "Workflow" at bounding box center [379, 24] width 67 height 10
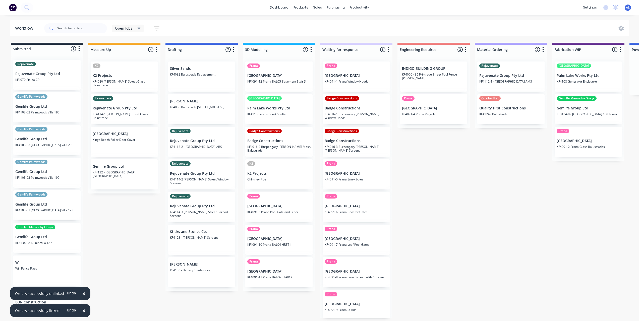
drag, startPoint x: 446, startPoint y: 185, endPoint x: 437, endPoint y: 194, distance: 13.0
click at [446, 186] on div "Submitted 8 Status colour #273444 hex #273444 Save Cancel Summaries Total order…" at bounding box center [597, 181] width 1202 height 276
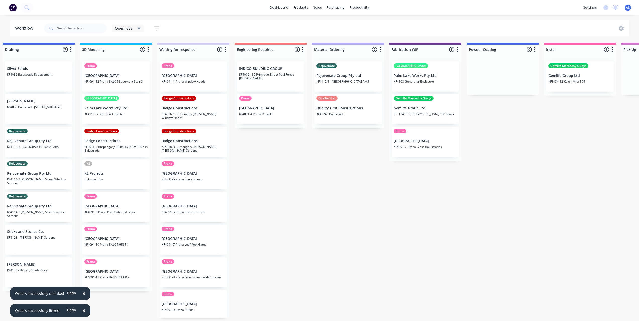
scroll to position [0, 158]
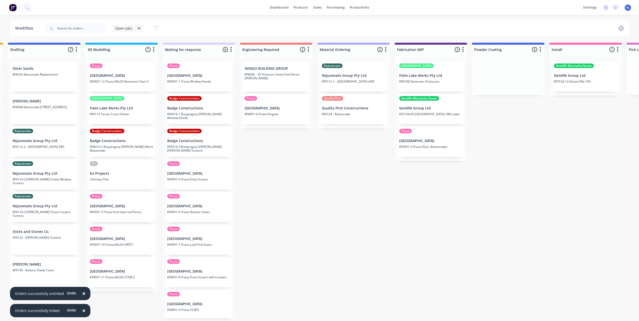
click at [339, 201] on div "Submitted 8 Status colour #273444 hex #273444 Save Cancel Summaries Total order…" at bounding box center [440, 181] width 1202 height 276
click at [327, 181] on div "Submitted 8 Status colour #273444 hex #273444 Save Cancel Summaries Total order…" at bounding box center [440, 181] width 1202 height 276
click at [335, 197] on div "Submitted 8 Status colour #273444 hex #273444 Save Cancel Summaries Total order…" at bounding box center [440, 181] width 1202 height 276
click at [284, 214] on div "Submitted 8 Status colour #273444 hex #273444 Save Cancel Summaries Total order…" at bounding box center [440, 181] width 1202 height 276
click at [82, 293] on span "×" at bounding box center [83, 293] width 3 height 7
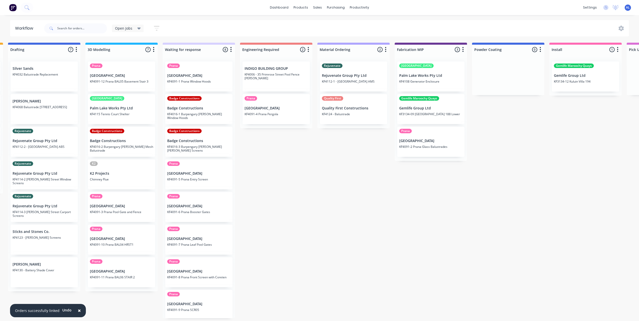
click at [78, 311] on span "×" at bounding box center [79, 310] width 3 height 7
click at [266, 266] on div "Submitted 8 Status colour #273444 hex #273444 Save Cancel Summaries Total order…" at bounding box center [440, 181] width 1202 height 276
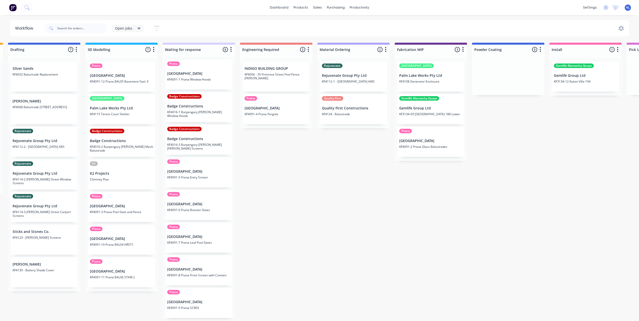
click at [288, 261] on div "Submitted 8 Status colour #273444 hex #273444 Save Cancel Summaries Total order…" at bounding box center [440, 181] width 1202 height 276
click at [295, 187] on div "Submitted 8 Status colour #273444 hex #273444 Save Cancel Summaries Total order…" at bounding box center [440, 181] width 1202 height 276
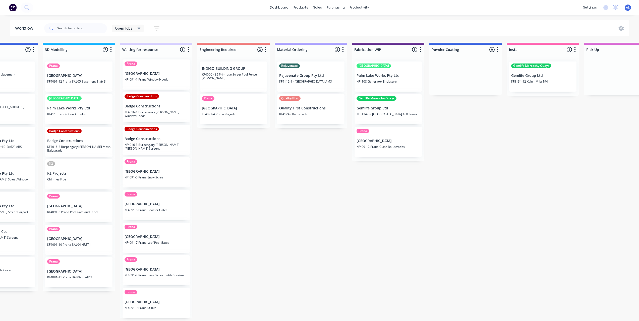
scroll to position [1, 0]
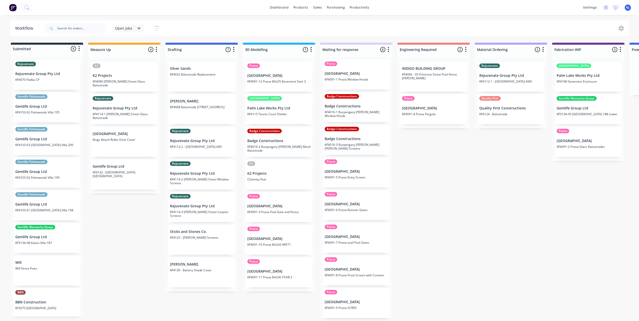
click at [473, 239] on div "Submitted 8 Status colour #273444 hex #273444 Save Cancel Summaries Total order…" at bounding box center [597, 181] width 1202 height 276
click at [440, 206] on div "Submitted 8 Status colour #273444 hex #273444 Save Cancel Summaries Total order…" at bounding box center [597, 181] width 1202 height 276
